Goal: Entertainment & Leisure: Consume media (video, audio)

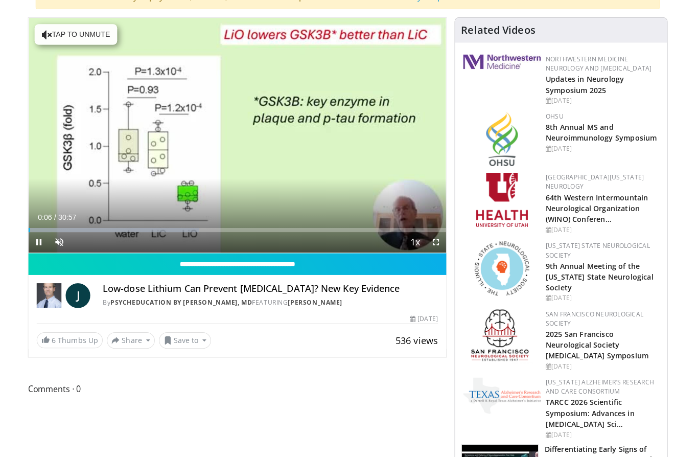
scroll to position [96, 0]
click at [193, 291] on h4 "Low-dose Lithium Can Prevent [MEDICAL_DATA]? New Key Evidence" at bounding box center [272, 285] width 332 height 11
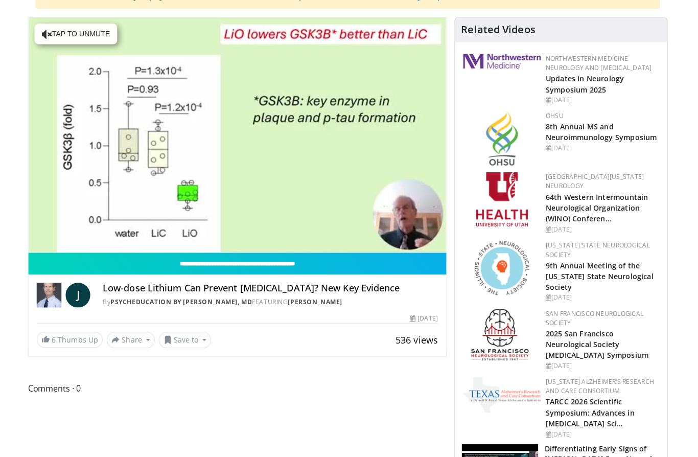
click at [191, 292] on div "Low-dose Lithium Can Prevent [MEDICAL_DATA]? New Key Evidence By PsychEducation…" at bounding box center [272, 292] width 332 height 25
click at [211, 280] on h4 "Low-dose Lithium Can Prevent [MEDICAL_DATA]? New Key Evidence" at bounding box center [272, 285] width 332 height 11
click at [212, 290] on h4 "Low-dose Lithium Can Prevent [MEDICAL_DATA]? New Key Evidence" at bounding box center [272, 285] width 332 height 11
click at [179, 296] on link "PsychEducation by [PERSON_NAME], MD" at bounding box center [184, 299] width 140 height 9
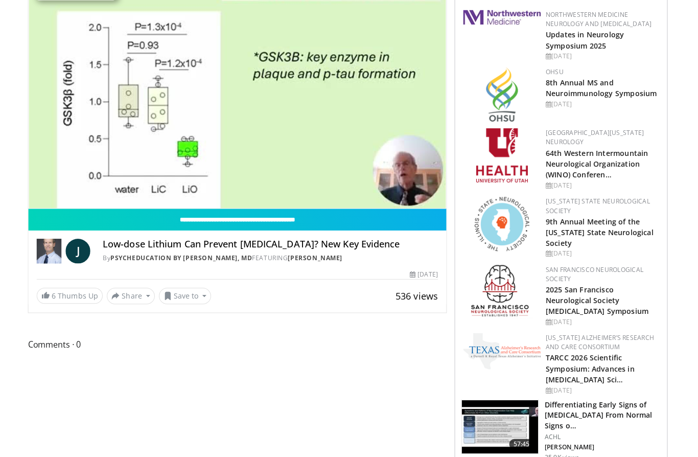
scroll to position [135, 0]
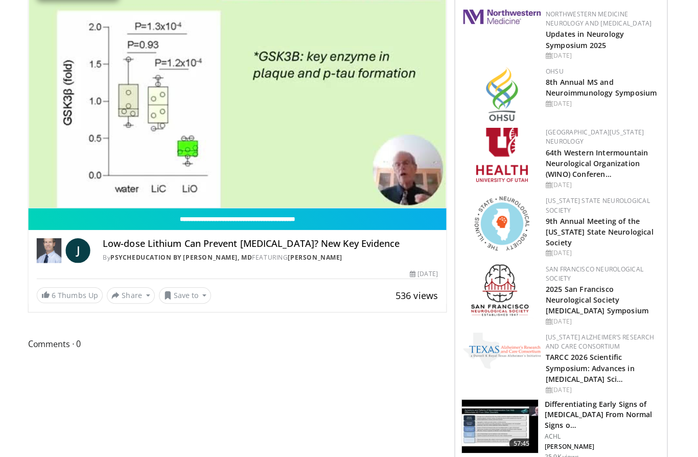
click at [181, 240] on h4 "Low-dose Lithium Can Prevent [MEDICAL_DATA]? New Key Evidence" at bounding box center [272, 245] width 332 height 11
click at [187, 241] on h4 "Low-dose Lithium Can Prevent [MEDICAL_DATA]? New Key Evidence" at bounding box center [272, 245] width 332 height 11
click at [188, 240] on h4 "Low-dose Lithium Can Prevent [MEDICAL_DATA]? New Key Evidence" at bounding box center [272, 245] width 332 height 11
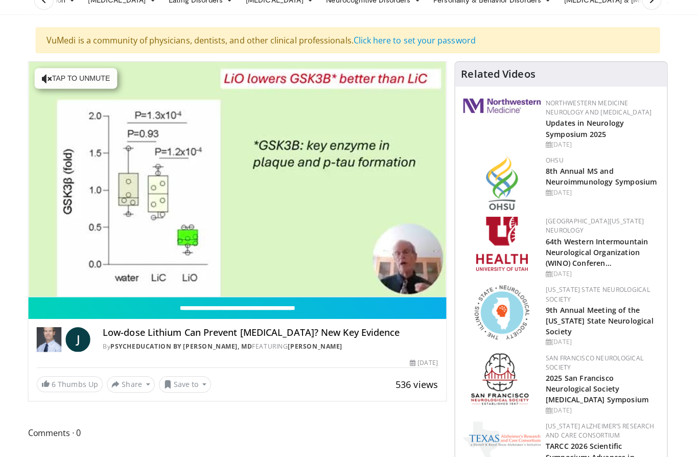
scroll to position [0, 0]
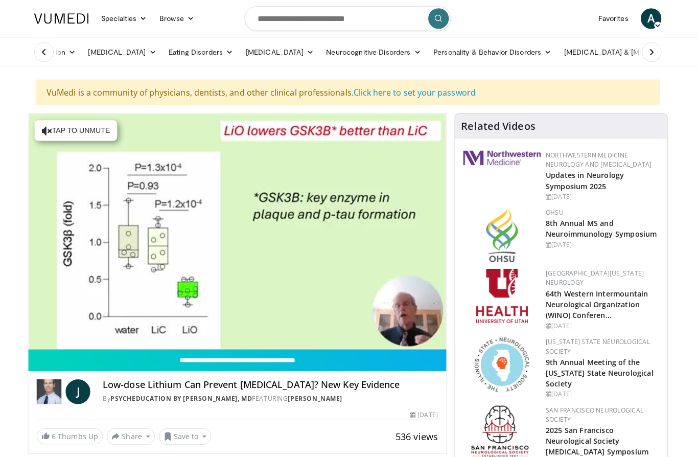
click at [190, 168] on div "10 seconds Tap to unmute" at bounding box center [240, 229] width 414 height 232
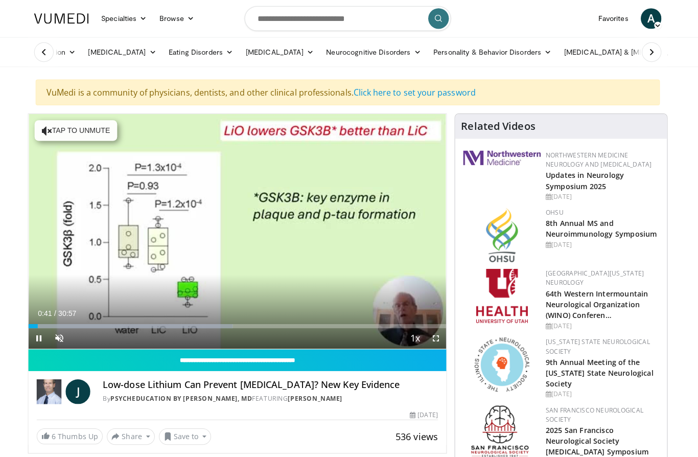
click at [178, 162] on div "10 seconds Tap to unmute" at bounding box center [240, 229] width 414 height 232
click at [117, 171] on div "10 seconds Tap to unmute" at bounding box center [240, 229] width 414 height 232
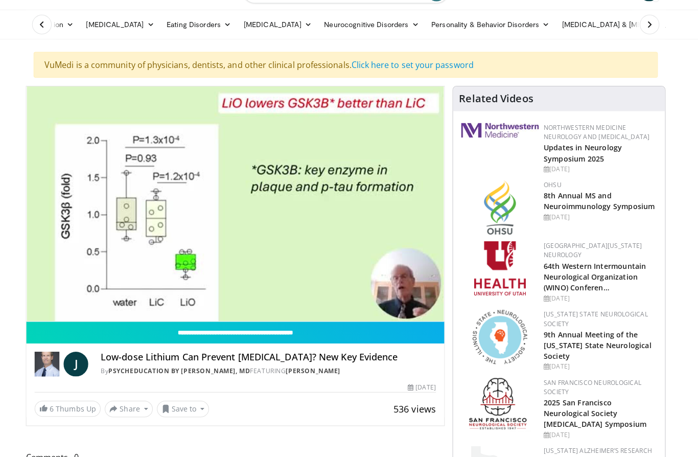
scroll to position [28, 0]
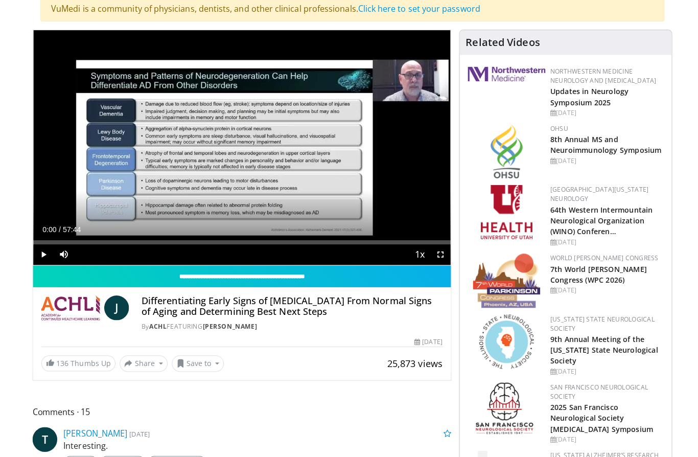
scroll to position [80, 0]
